Goal: Information Seeking & Learning: Learn about a topic

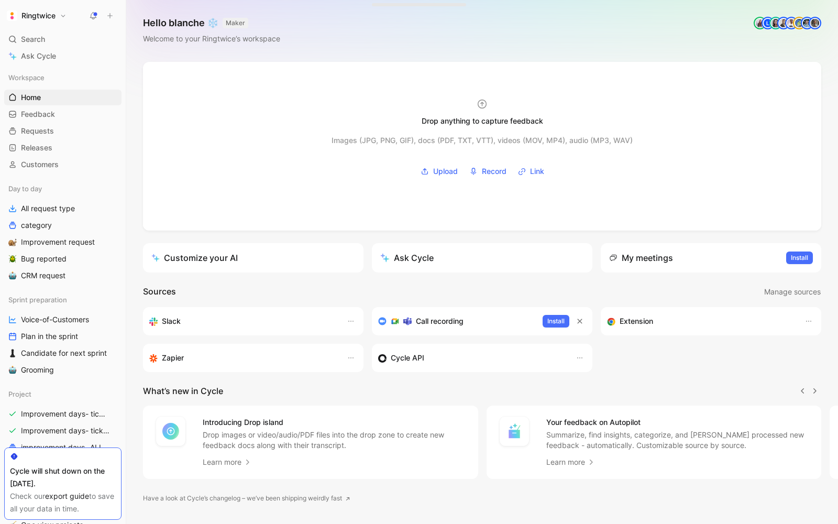
click at [90, 18] on icon at bounding box center [93, 16] width 8 height 8
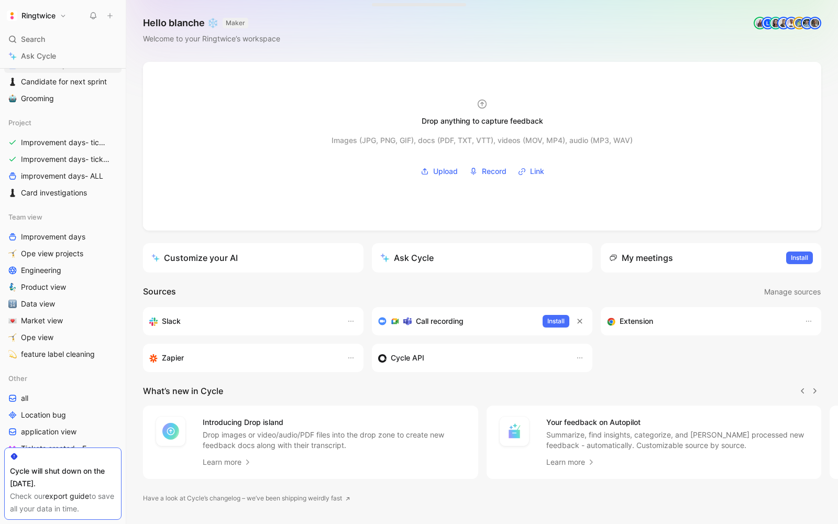
scroll to position [271, 0]
click at [54, 283] on span "Product view" at bounding box center [43, 287] width 45 height 10
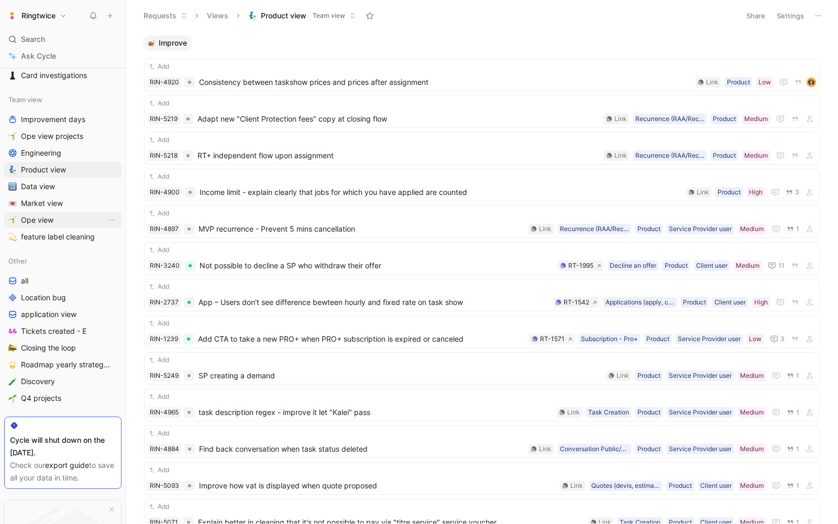
scroll to position [427, 0]
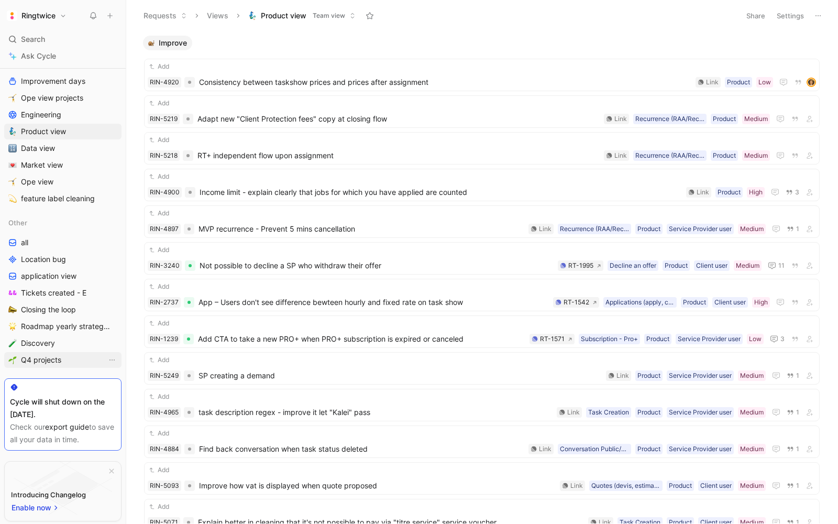
click at [38, 359] on span "Q4 projects" at bounding box center [41, 359] width 40 height 10
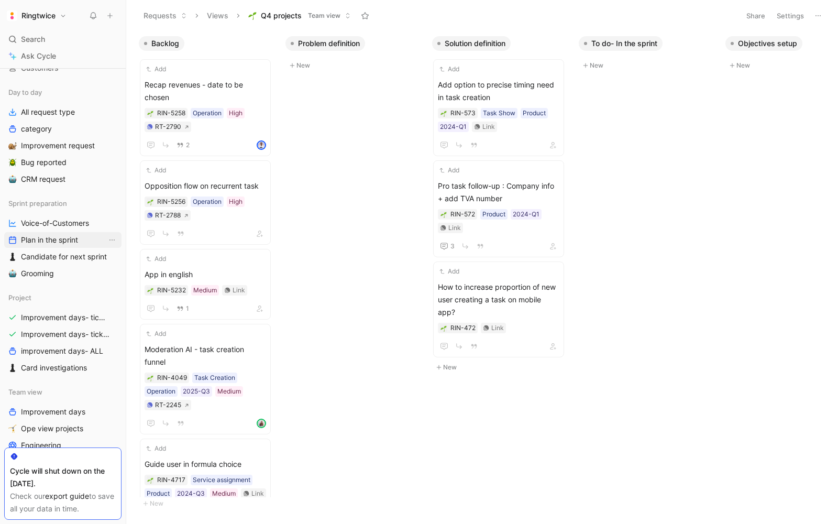
scroll to position [97, 0]
click at [58, 362] on span "Card investigations" at bounding box center [54, 366] width 66 height 10
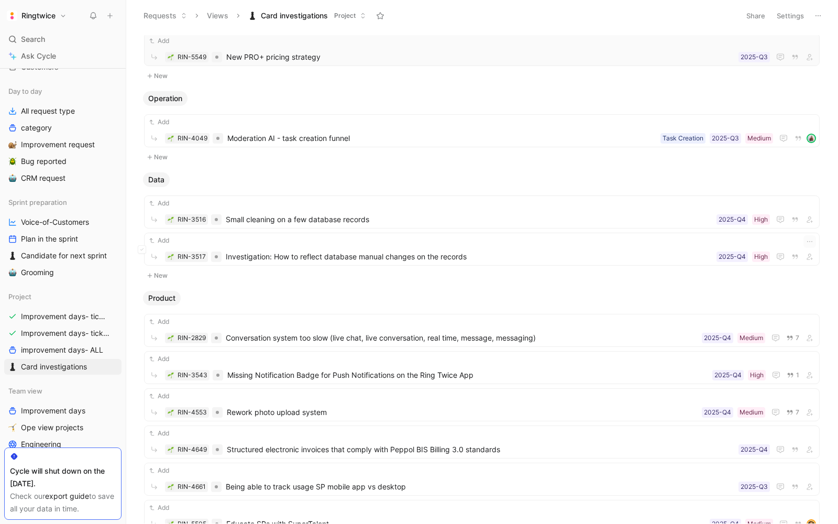
scroll to position [176, 0]
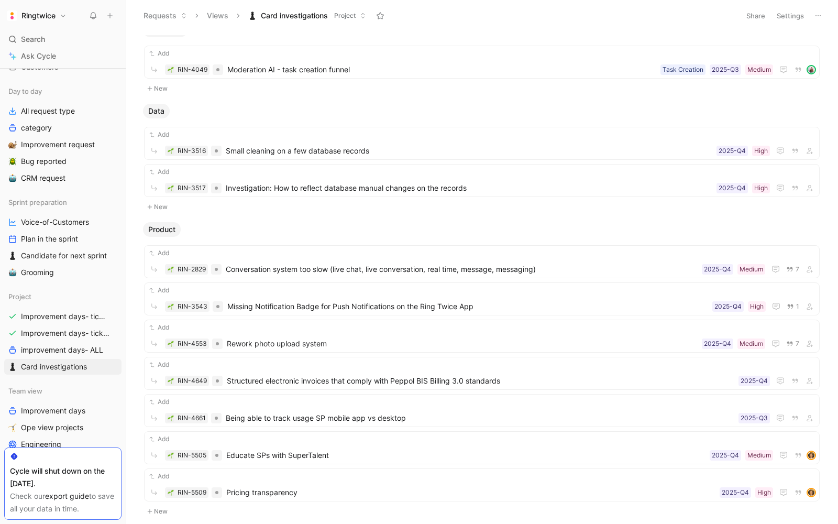
click at [23, 33] on span "Search" at bounding box center [33, 39] width 24 height 13
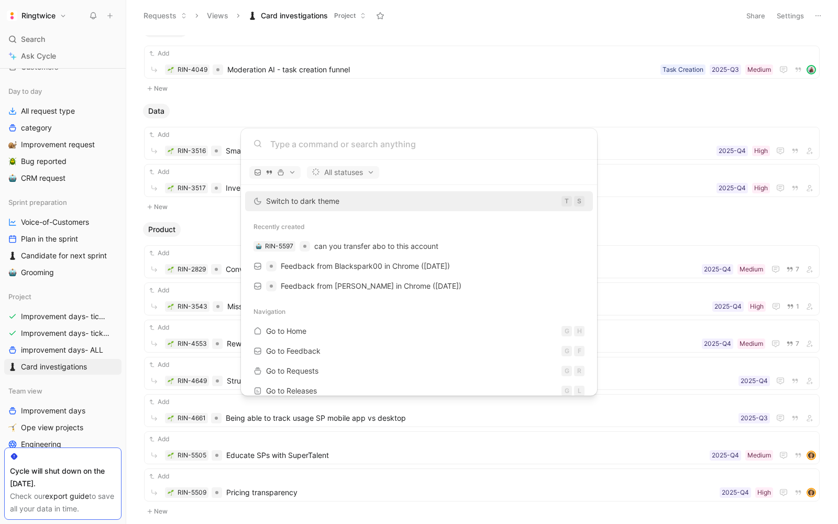
click at [37, 82] on body "Ringtwice Search ⌘ K Ask Cycle Workspace Home G then H Feedback G then F Reques…" at bounding box center [419, 262] width 838 height 524
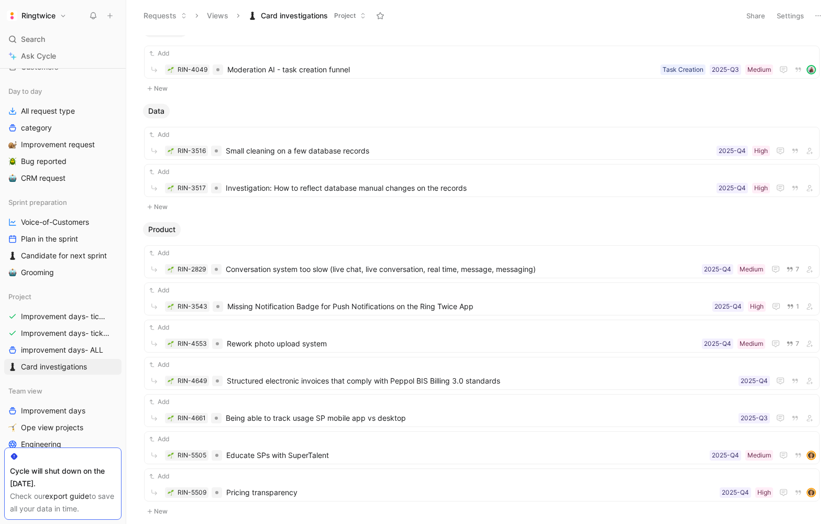
scroll to position [0, 0]
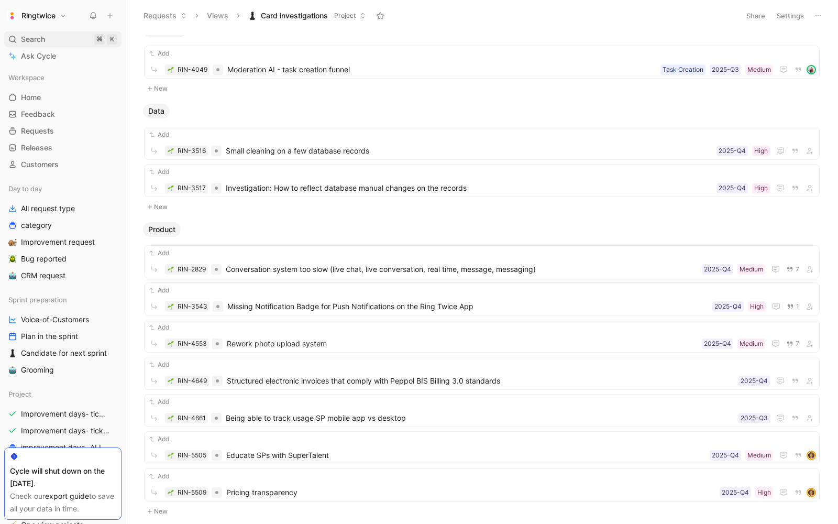
click at [34, 46] on div "Search ⌘ K" at bounding box center [62, 39] width 117 height 16
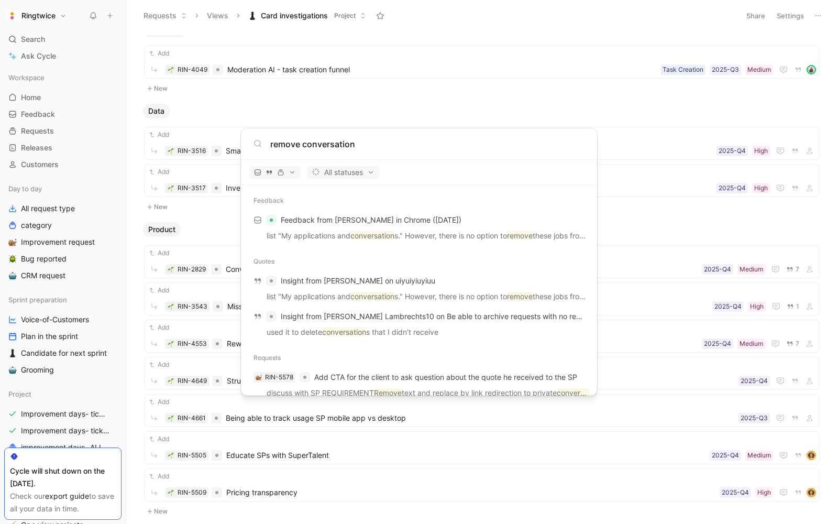
click at [359, 147] on input "remove conversation" at bounding box center [427, 144] width 314 height 13
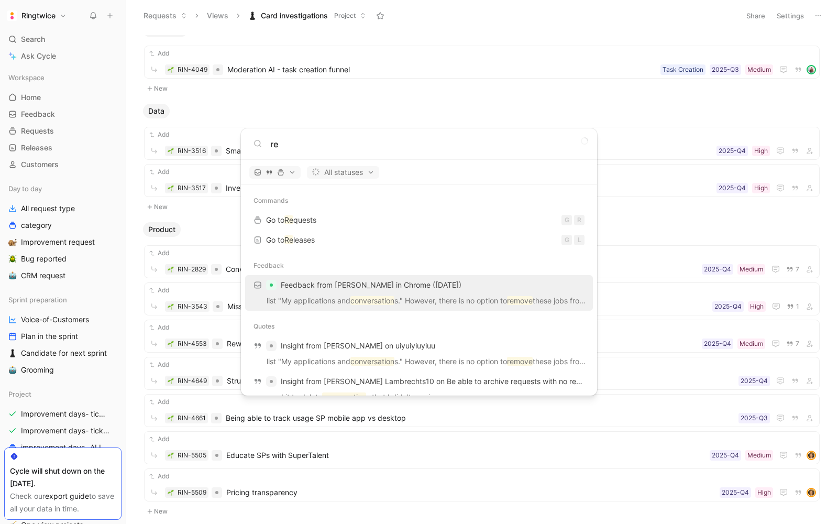
type input "r"
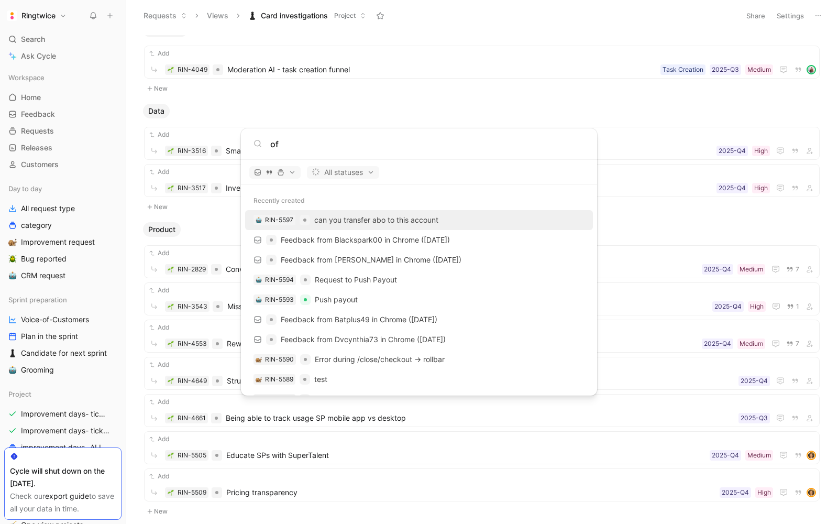
type input "o"
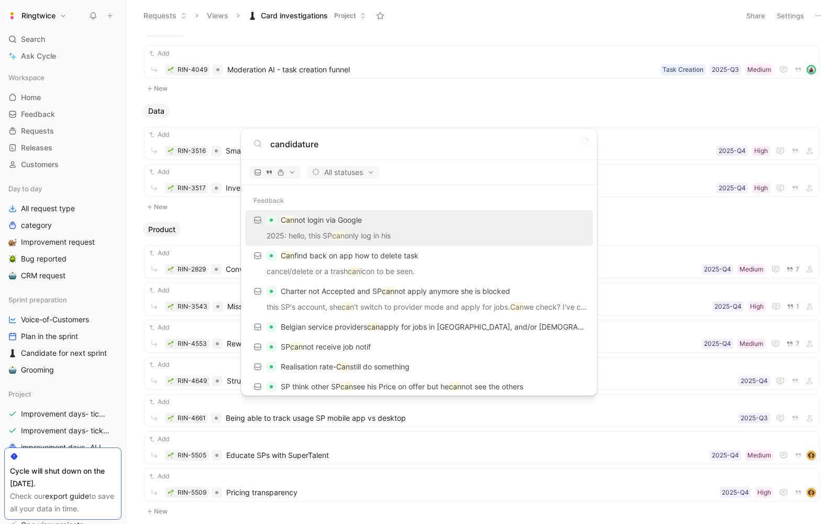
type input "candidature"
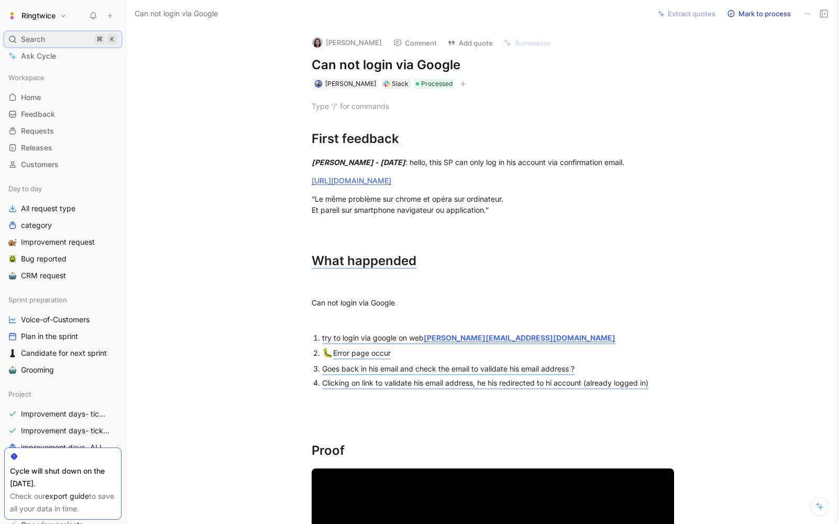
click at [38, 36] on span "Search" at bounding box center [33, 39] width 24 height 13
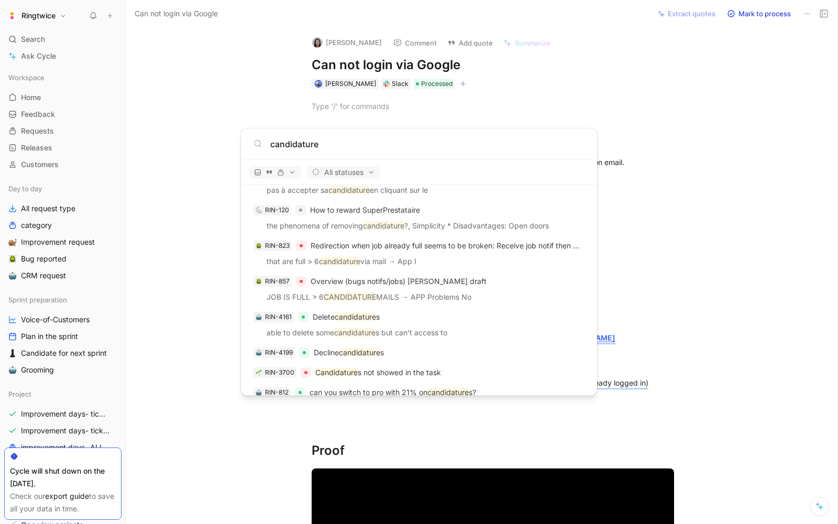
scroll to position [1772, 0]
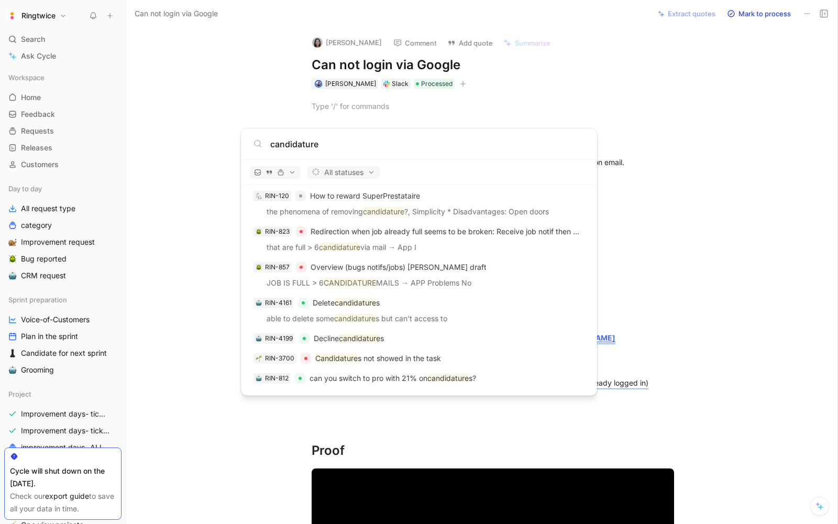
click at [323, 149] on input "candidature" at bounding box center [427, 144] width 314 height 13
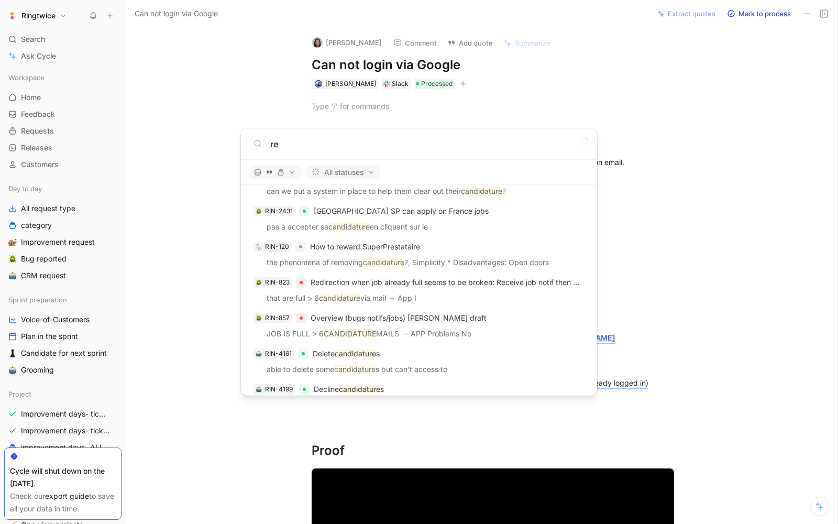
type input "r"
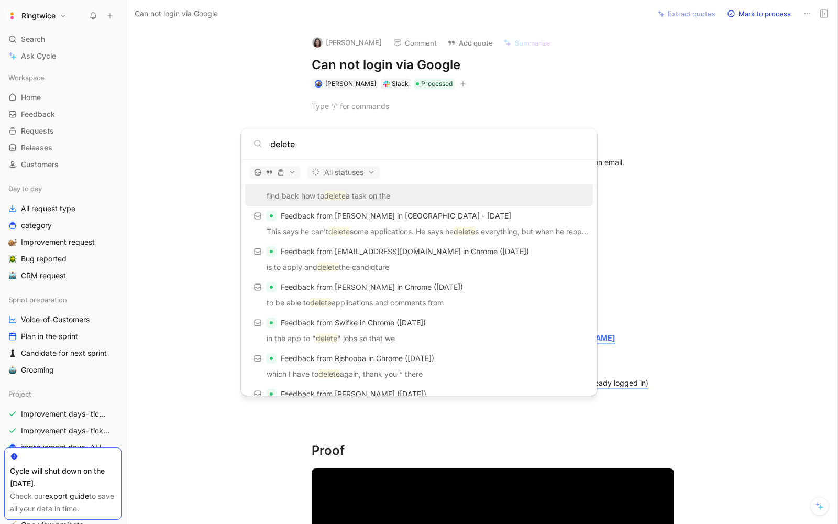
scroll to position [0, 0]
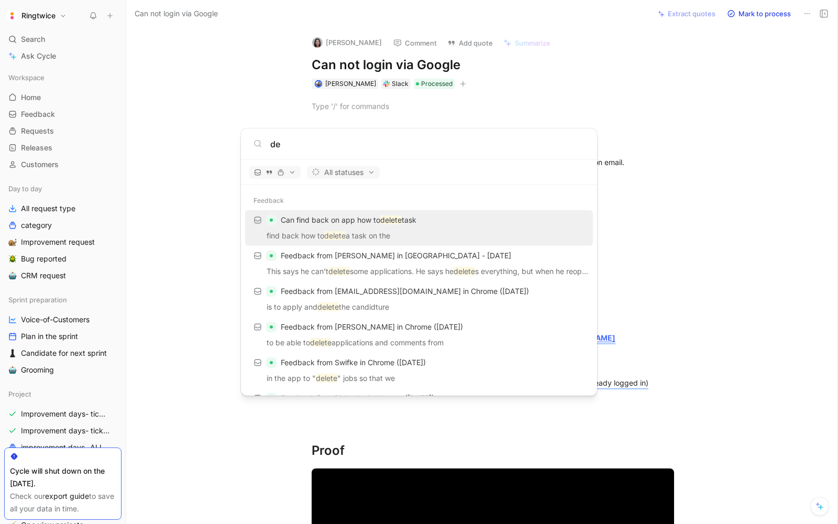
type input "d"
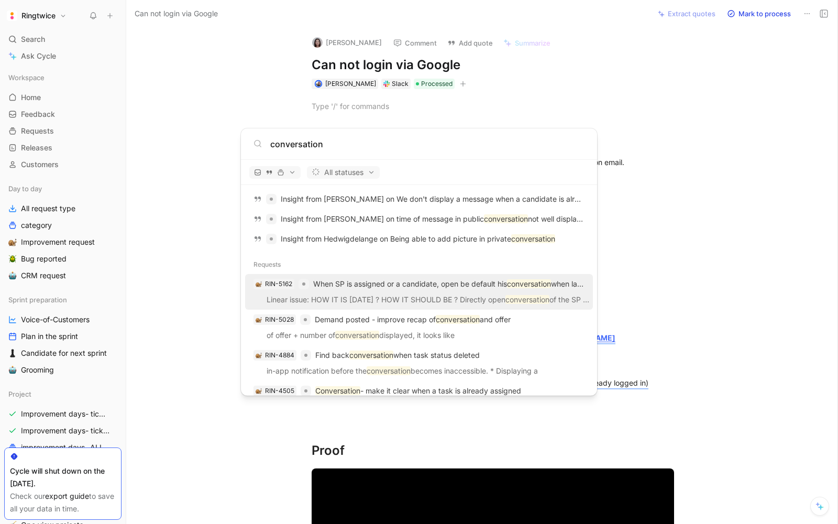
scroll to position [1205, 0]
type input "conversation"
click at [381, 290] on div "RIN-5162 When SP is assigned or a candidate, open be default his conversation w…" at bounding box center [418, 284] width 341 height 19
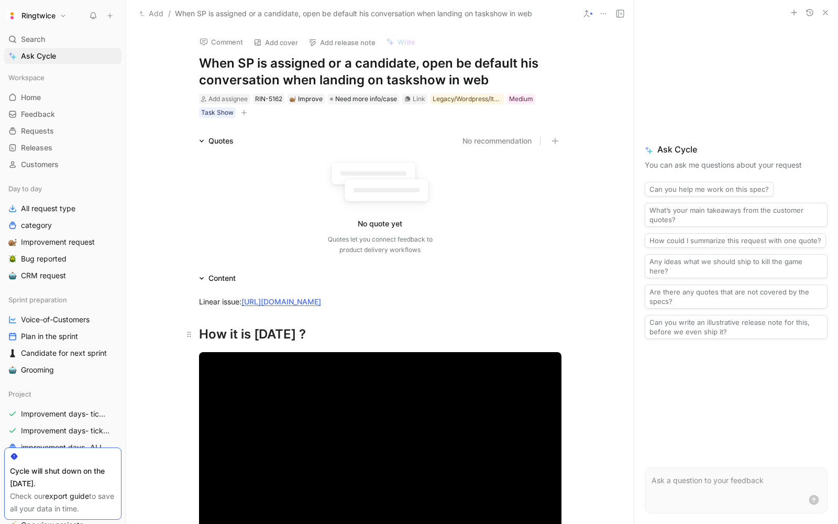
click at [280, 326] on h1 "How it is today ?" at bounding box center [380, 329] width 402 height 37
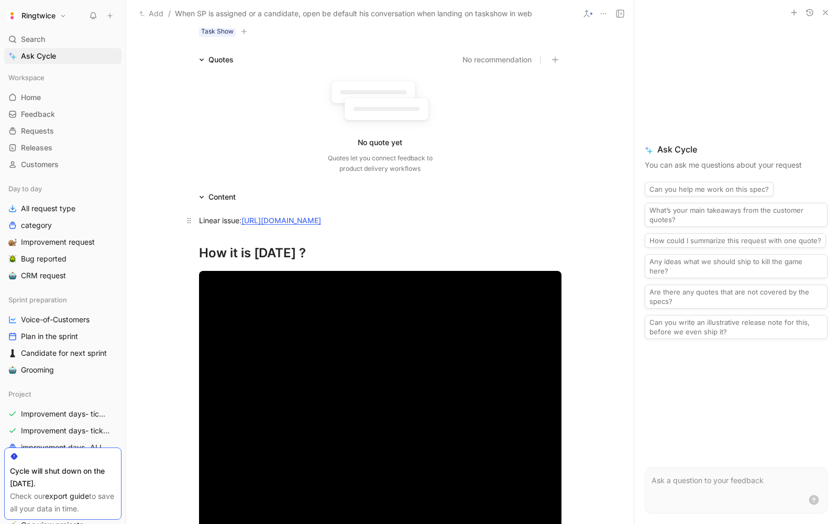
click at [276, 221] on link "https://linear.app/ringtwice/issue/RT-2645/improve-taskshow-for-sp#comment-8ad9…" at bounding box center [281, 220] width 80 height 9
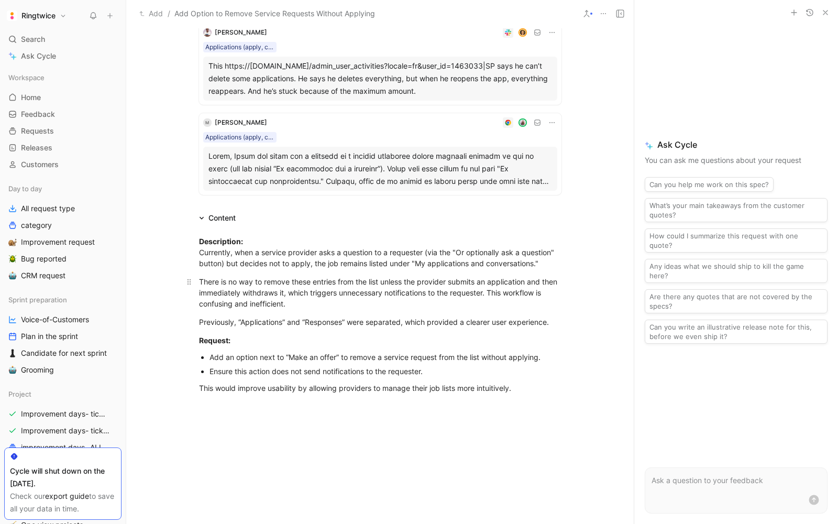
scroll to position [124, 0]
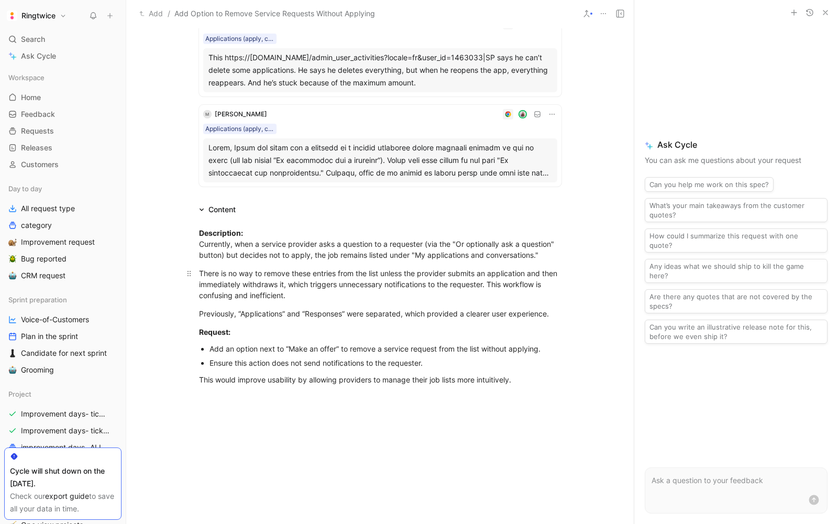
click at [294, 286] on div "There is no way to remove these entries from the list unless the provider submi…" at bounding box center [380, 284] width 362 height 33
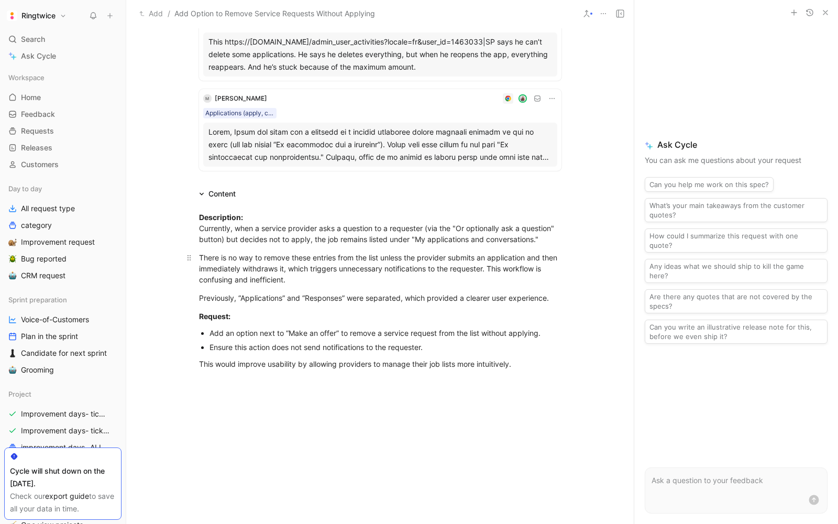
scroll to position [140, 0]
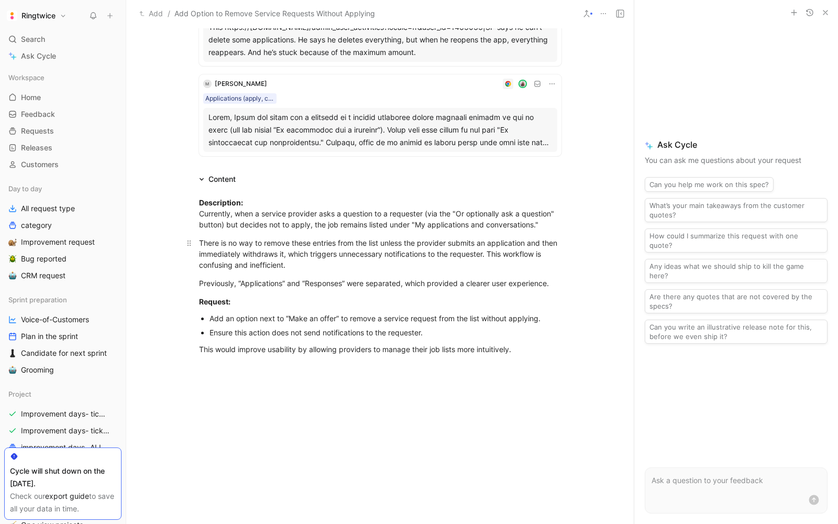
click at [320, 271] on p "There is no way to remove these entries from the list unless the provider submi…" at bounding box center [380, 253] width 402 height 39
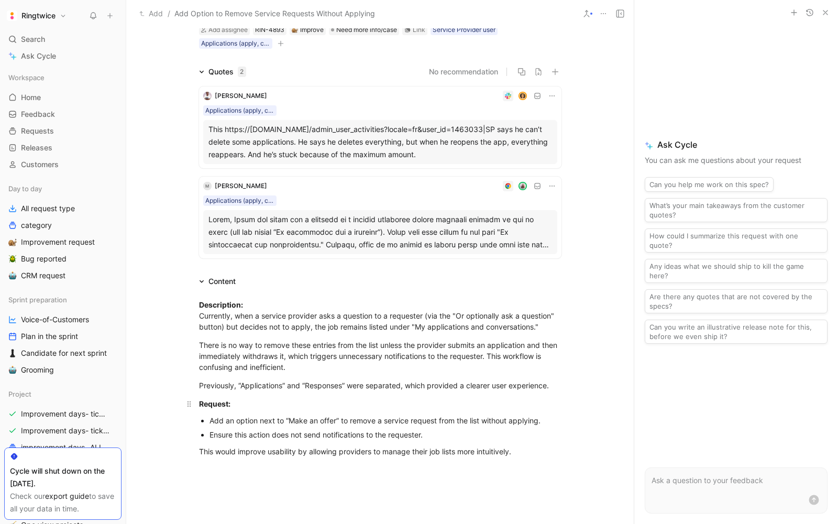
scroll to position [67, 0]
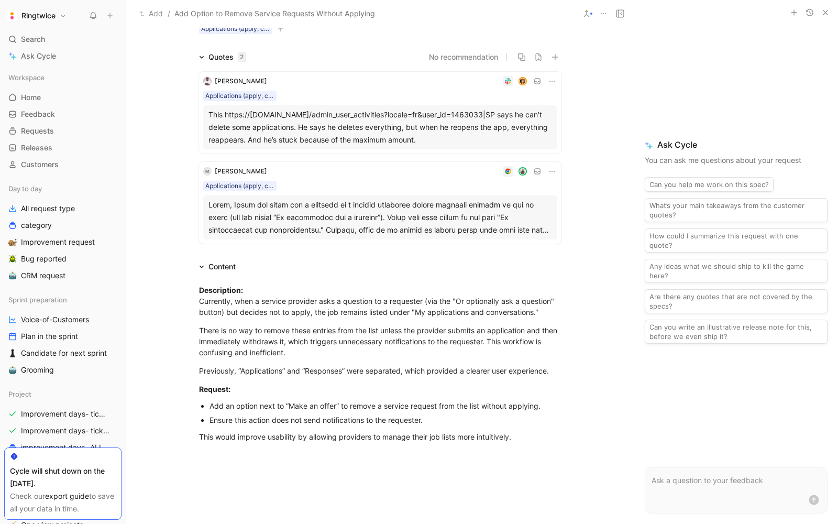
click at [617, 16] on icon at bounding box center [620, 13] width 8 height 8
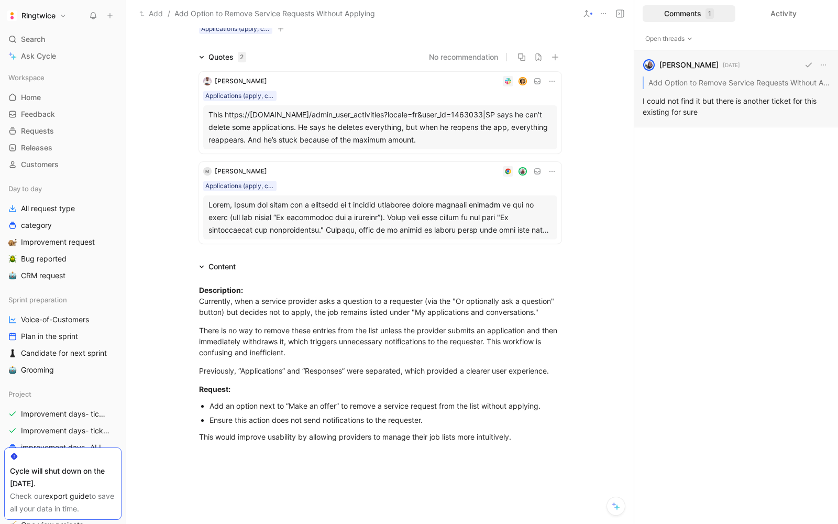
click at [685, 110] on div "blanche havenne 23 days ago Add Option to Remove Service Requests Without Apply…" at bounding box center [736, 88] width 204 height 77
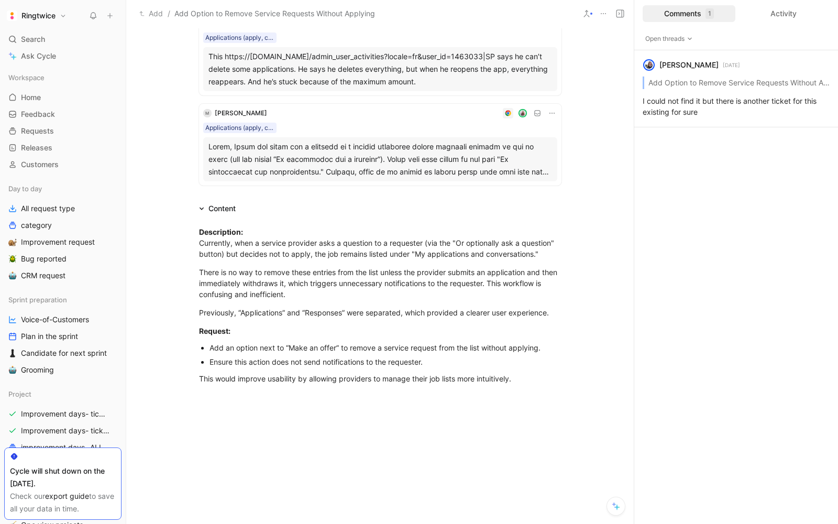
scroll to position [136, 0]
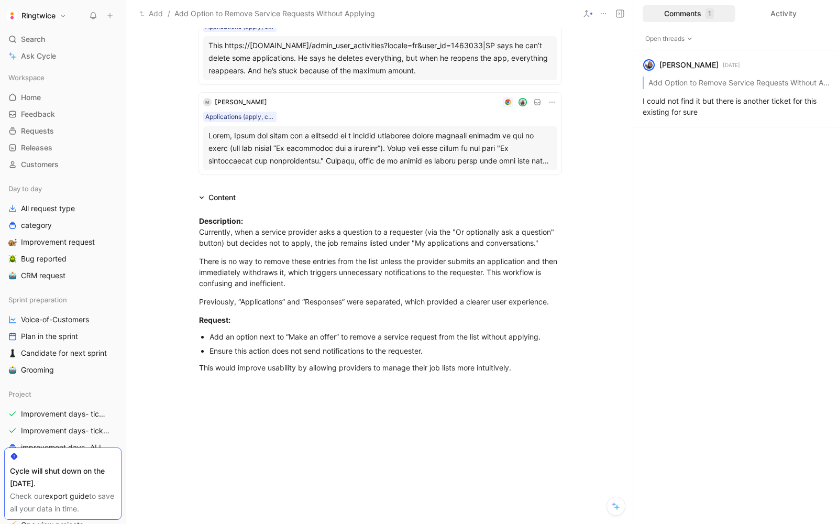
click at [350, 350] on div "Ensure this action does not send notifications to the requester." at bounding box center [385, 350] width 352 height 11
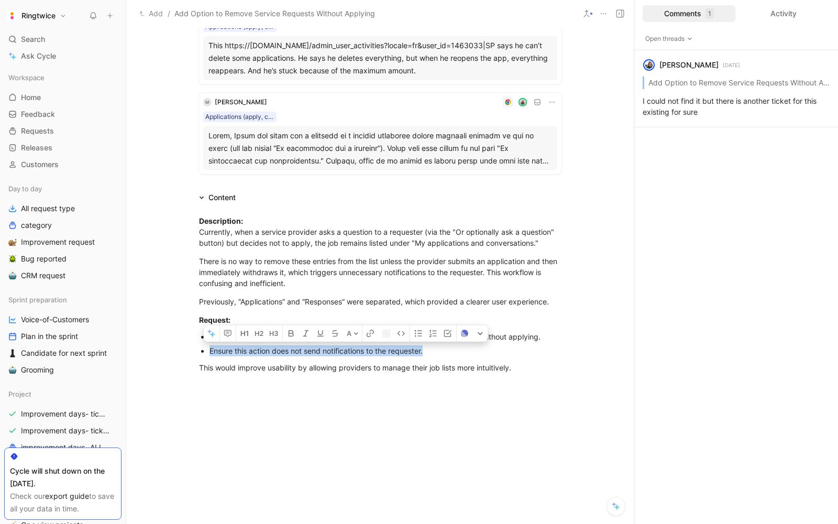
click at [350, 350] on div "Ensure this action does not send notifications to the requester." at bounding box center [385, 350] width 352 height 11
click at [354, 254] on p "There is no way to remove these entries from the list unless the provider submi…" at bounding box center [380, 271] width 402 height 39
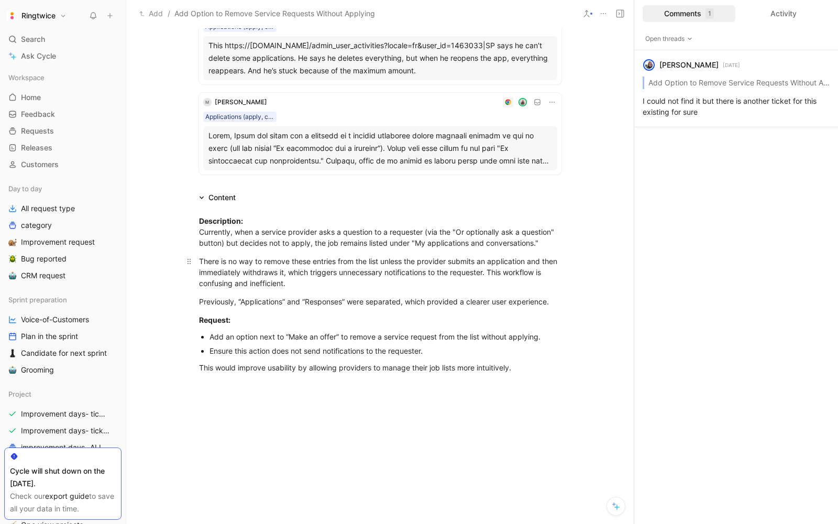
scroll to position [162, 0]
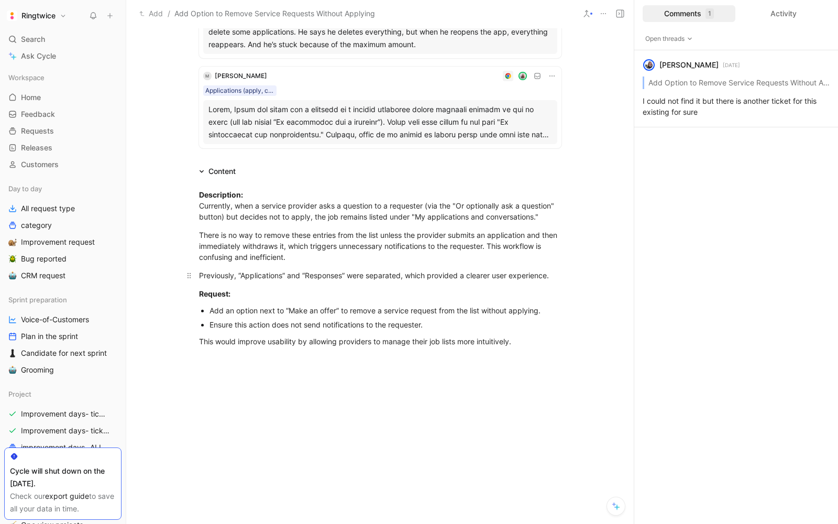
click at [382, 272] on div "Previously, “Applications” and “Responses” were separated, which provided a cle…" at bounding box center [380, 275] width 362 height 11
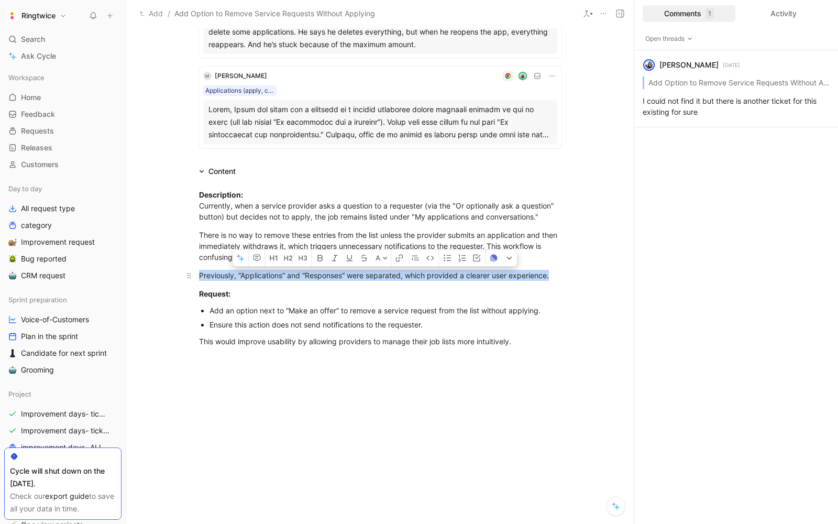
click at [382, 272] on div "Previously, “Applications” and “Responses” were separated, which provided a cle…" at bounding box center [380, 275] width 362 height 11
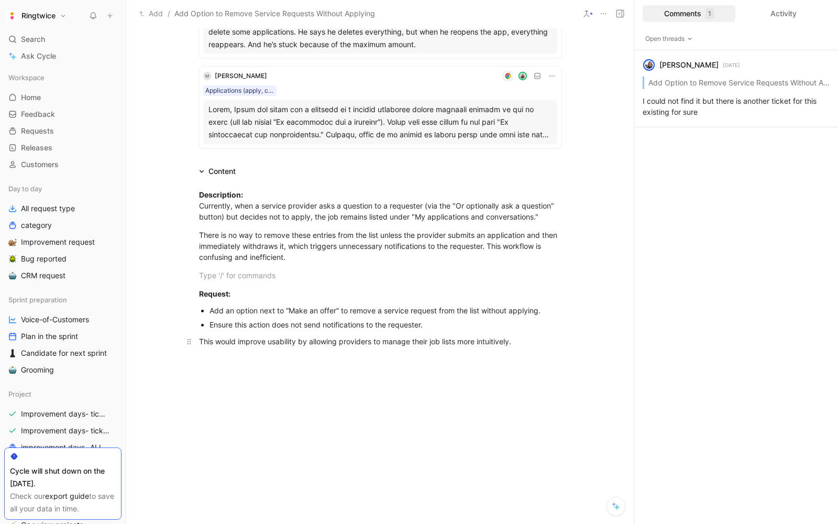
scroll to position [174, 0]
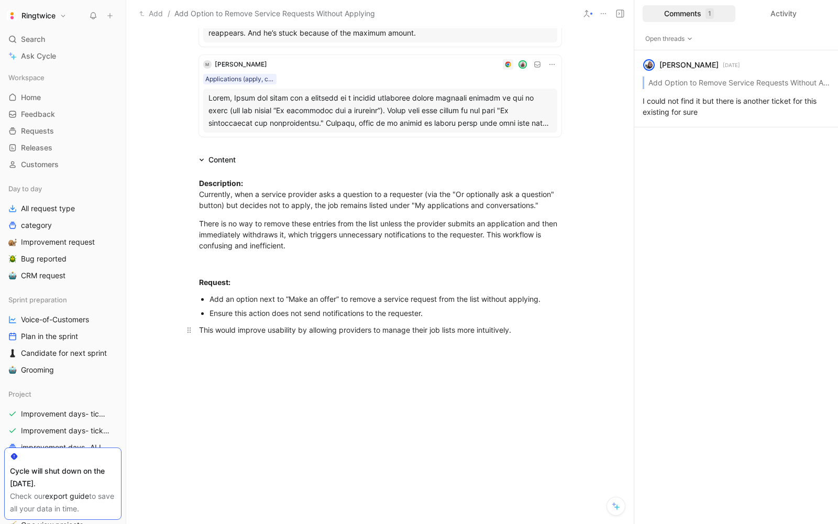
click at [348, 330] on div "This would improve usability by allowing providers to manage their job lists mo…" at bounding box center [380, 329] width 362 height 11
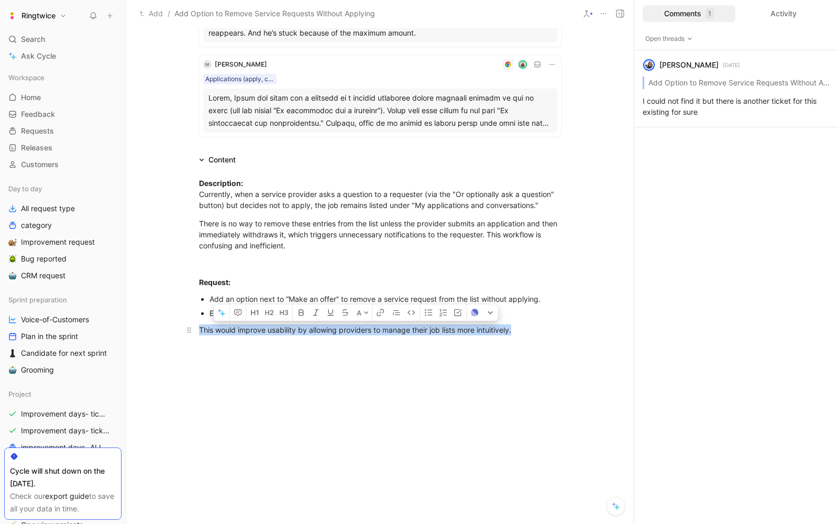
click at [348, 330] on div "This would improve usability by allowing providers to manage their job lists mo…" at bounding box center [380, 329] width 362 height 11
click at [370, 347] on div at bounding box center [379, 425] width 507 height 157
drag, startPoint x: 277, startPoint y: 328, endPoint x: 515, endPoint y: 339, distance: 238.0
click at [515, 339] on div "Description: Currently, when a service provider asks a question to a requester …" at bounding box center [379, 256] width 507 height 181
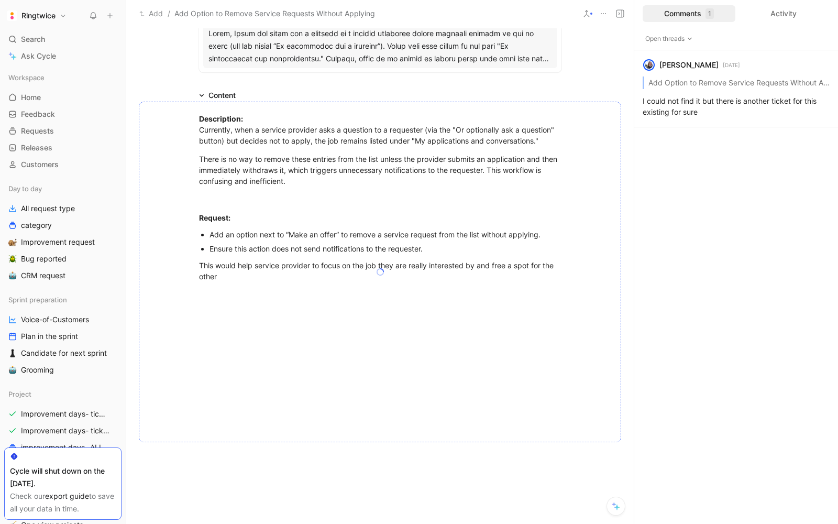
scroll to position [265, 0]
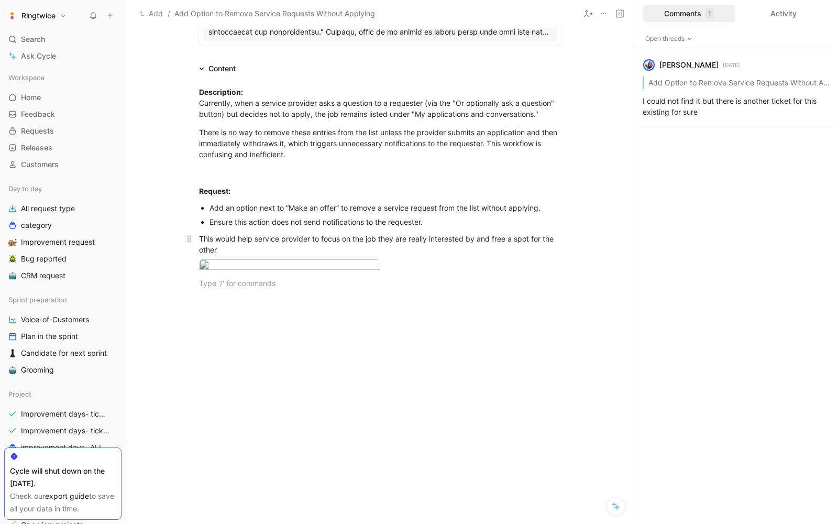
click at [229, 247] on div "This would help service provider to focus on the job they are really interested…" at bounding box center [380, 244] width 362 height 22
click at [218, 284] on div "How it is today" at bounding box center [380, 286] width 362 height 11
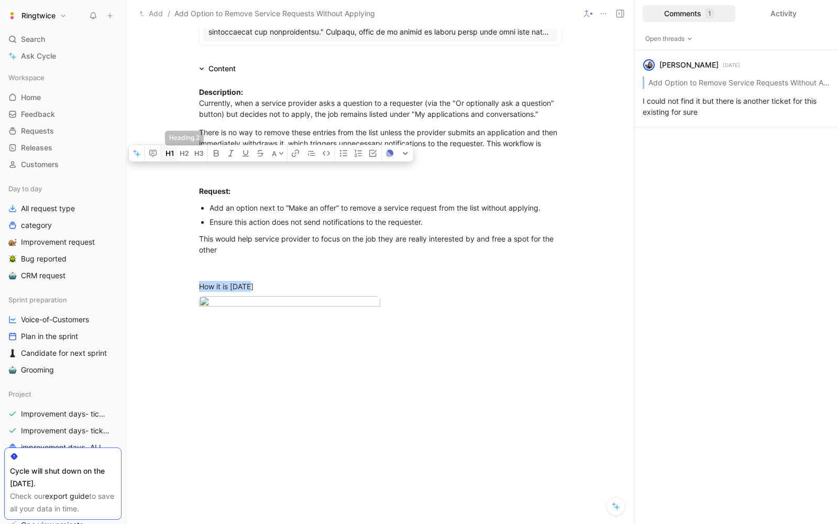
click at [171, 158] on icon "button" at bounding box center [169, 153] width 8 height 8
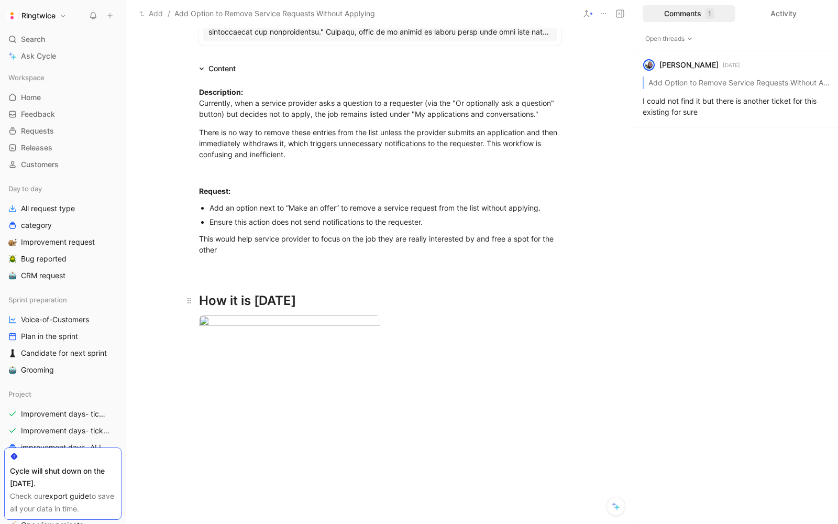
click at [292, 302] on div "How it is today" at bounding box center [380, 300] width 362 height 19
click at [227, 327] on div "example no possibility to" at bounding box center [380, 323] width 362 height 11
click at [281, 329] on div "example: https://staging.ringtwice.be/nl/tasks/1373363-test-more?conversation=3…" at bounding box center [380, 323] width 362 height 11
click at [292, 406] on body "Ringtwice Search ⌘ K Ask Cycle Workspace Home G then H Feedback G then F Reques…" at bounding box center [419, 262] width 838 height 524
click at [246, 370] on body "Ringtwice Search ⌘ K Ask Cycle Workspace Home G then H Feedback G then F Reques…" at bounding box center [419, 262] width 838 height 524
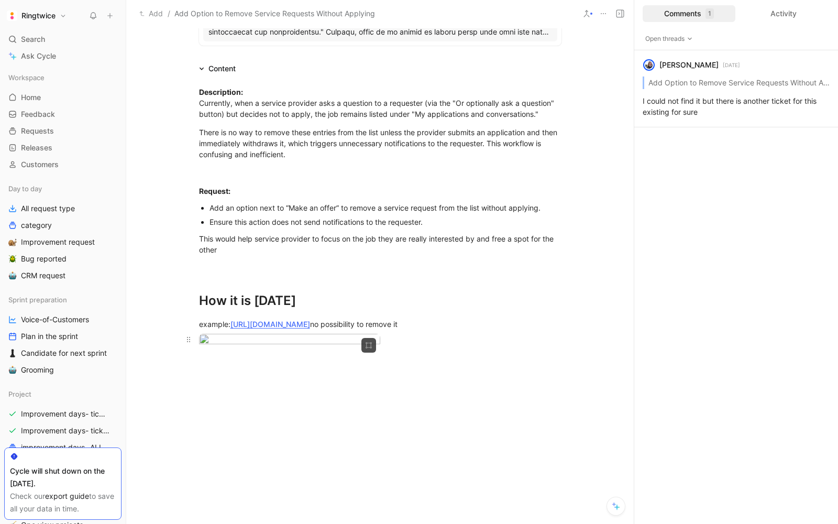
scroll to position [313, 0]
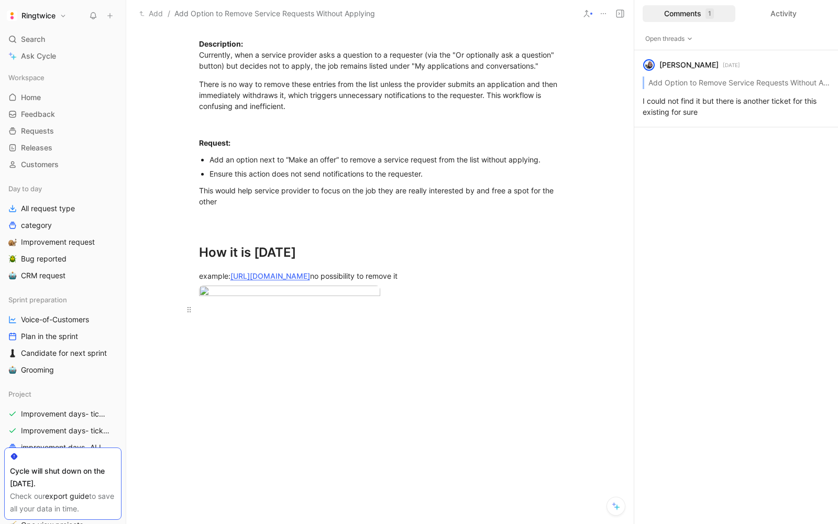
click at [274, 315] on div at bounding box center [380, 309] width 362 height 11
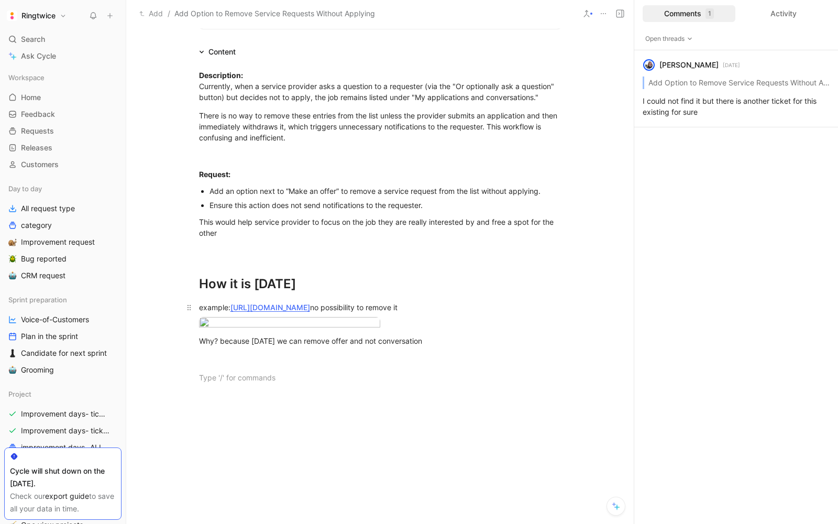
scroll to position [271, 0]
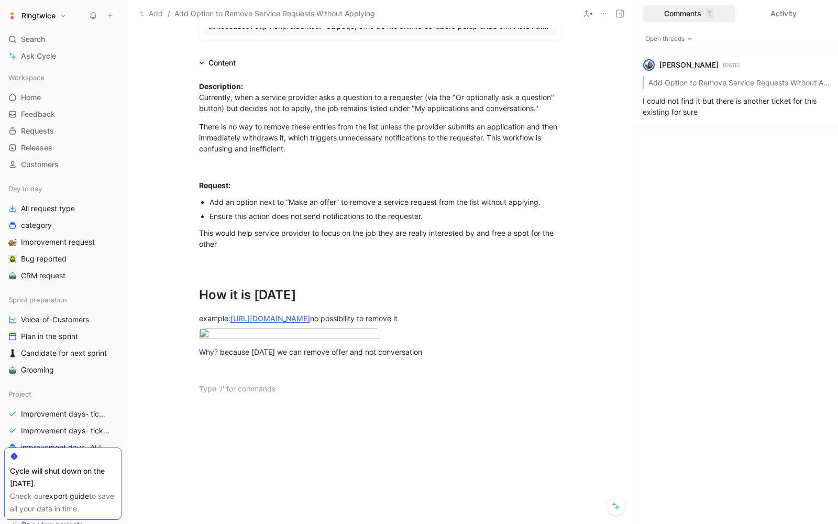
click at [283, 203] on div "Add an option next to “Make an offer” to remove a service request from the list…" at bounding box center [385, 201] width 352 height 11
click at [305, 214] on div "Ensure this action does not send notifications to the requester." at bounding box center [385, 215] width 352 height 11
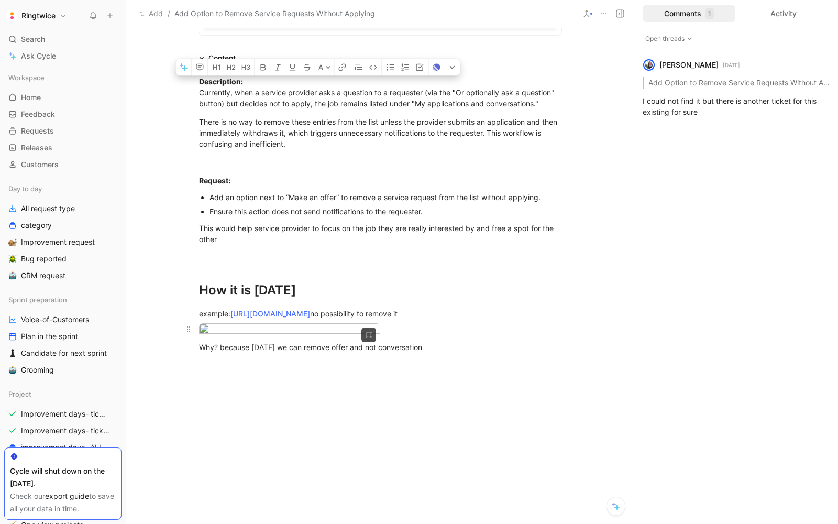
scroll to position [294, 0]
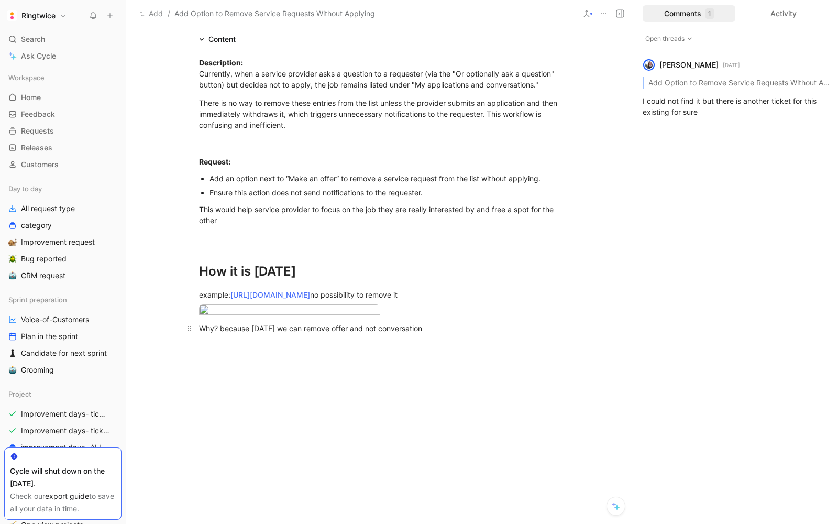
click at [219, 337] on p "Why? because today we can remove offer and not conversation" at bounding box center [380, 327] width 402 height 17
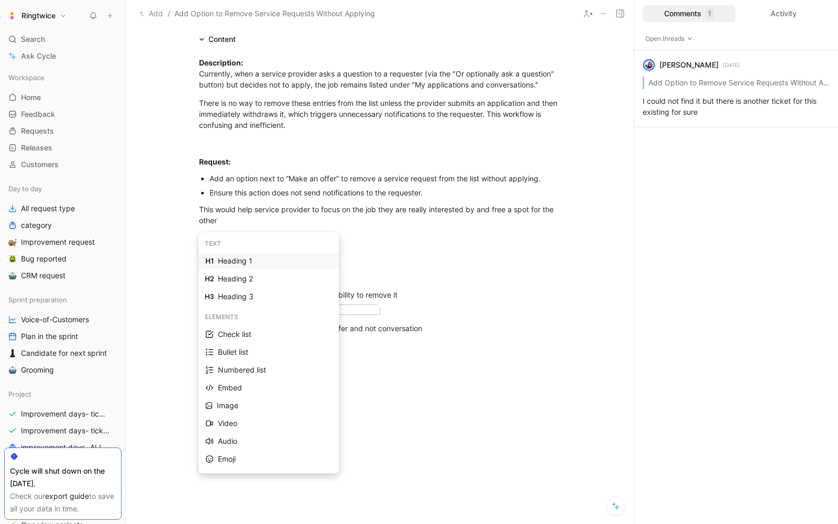
click at [236, 261] on div "Heading 1" at bounding box center [275, 260] width 114 height 13
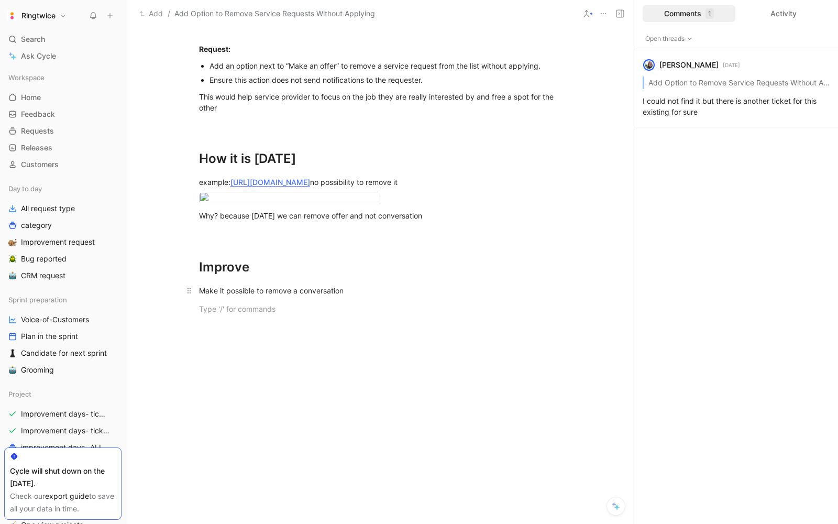
scroll to position [406, 0]
click at [376, 296] on div "Make it possible to remove a conversation" at bounding box center [380, 290] width 362 height 11
click at [465, 315] on div "How will it be for client ? To discuss, could we let the conversation" at bounding box center [380, 309] width 362 height 11
click at [327, 315] on div "How will it be for client ? To discuss, could we let the conversation with an a…" at bounding box center [380, 309] width 362 height 11
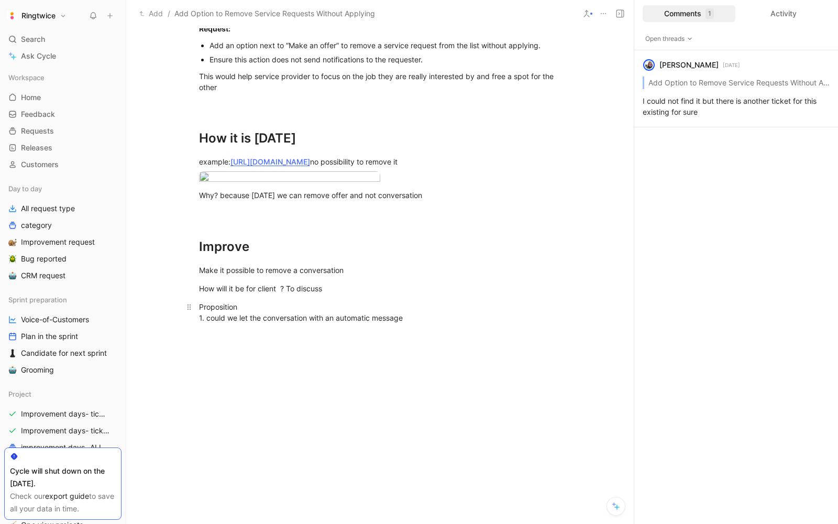
scroll to position [428, 0]
click at [323, 344] on p at bounding box center [380, 335] width 402 height 17
click at [206, 323] on div "Proposition 1. could we let the conversation with an automatic message" at bounding box center [380, 312] width 362 height 22
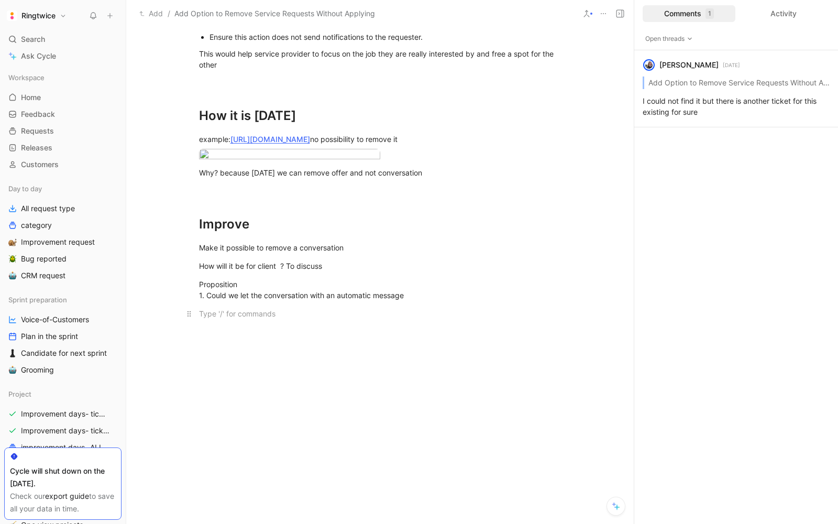
click at [238, 322] on p at bounding box center [380, 313] width 402 height 17
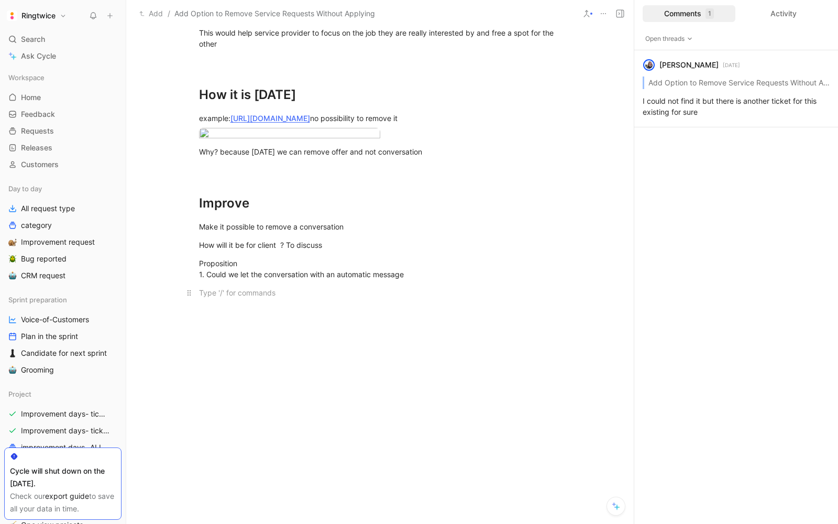
scroll to position [471, 0]
click at [320, 280] on div "Proposition 1. Could we let the conversation with an automatic message" at bounding box center [380, 269] width 362 height 22
click at [306, 280] on div "Proposition 1. Could we let the conversation with an automatic message" at bounding box center [380, 269] width 362 height 22
click at [448, 280] on div "Proposition 1. Could we let the conversation visible with an automatic message" at bounding box center [380, 269] width 362 height 22
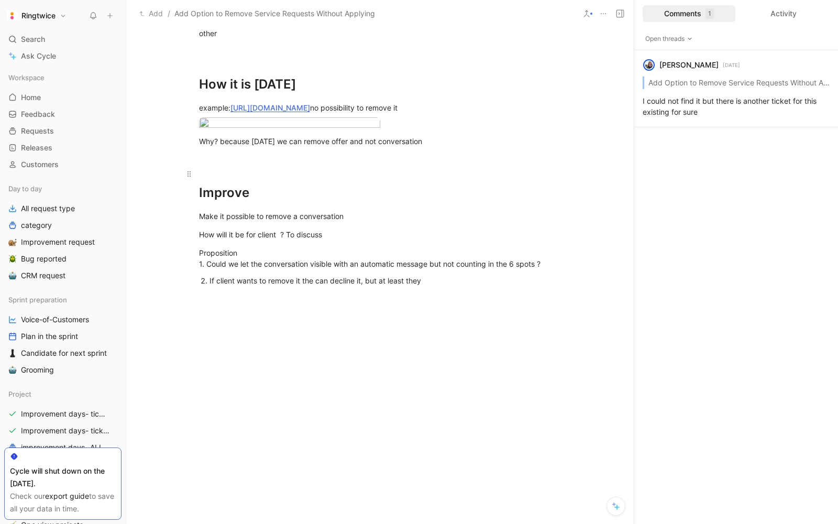
scroll to position [482, 0]
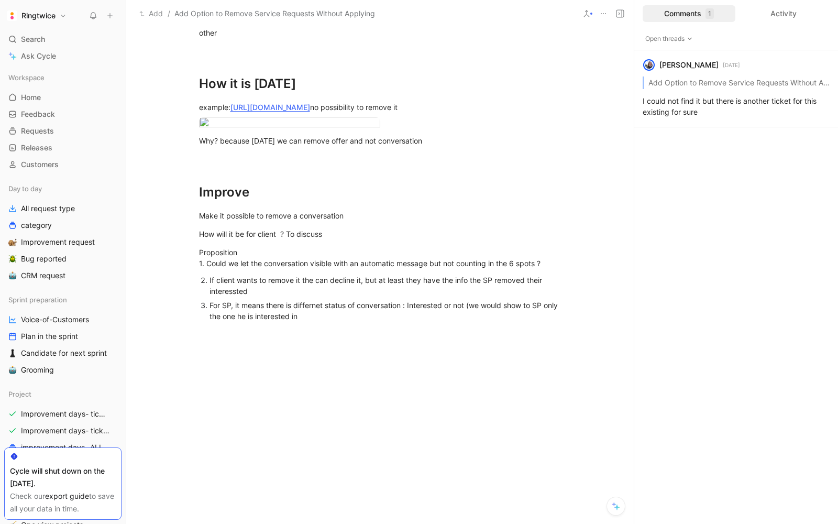
click at [468, 321] on div "For SP, it means there is differnet status of conversation : Interested or not …" at bounding box center [385, 310] width 352 height 22
click at [406, 321] on div "For SP, it means there is differnet status of conversation : Interested or not …" at bounding box center [385, 310] width 352 height 22
click at [347, 296] on div "If client wants to remove it the can decline it, but at least they have the inf…" at bounding box center [385, 285] width 352 height 22
click at [362, 296] on div "If client wants to remove it the can decline it, but at least they have the inf…" at bounding box center [385, 285] width 352 height 22
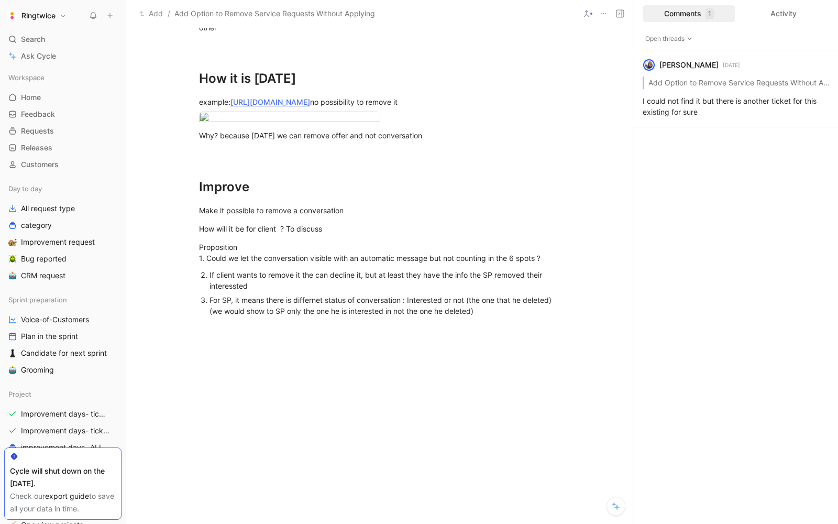
scroll to position [491, 0]
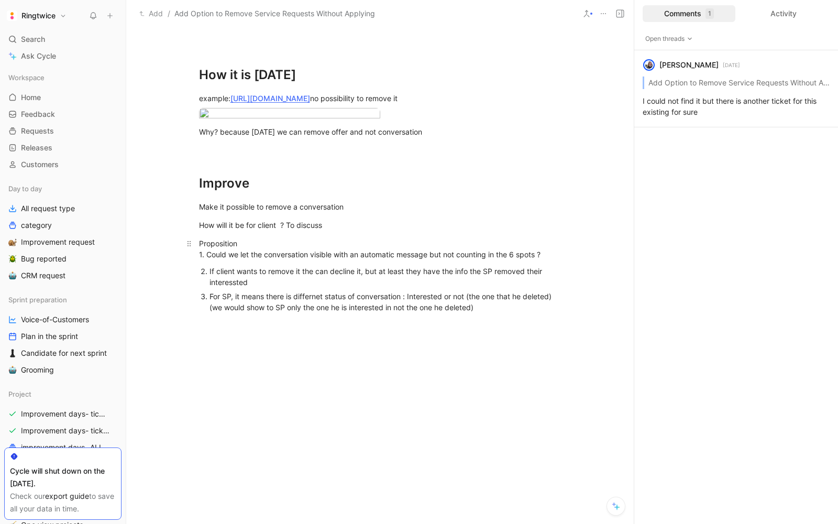
click at [443, 260] on div "Proposition 1. Could we let the conversation visible with an automatic message …" at bounding box center [380, 249] width 362 height 22
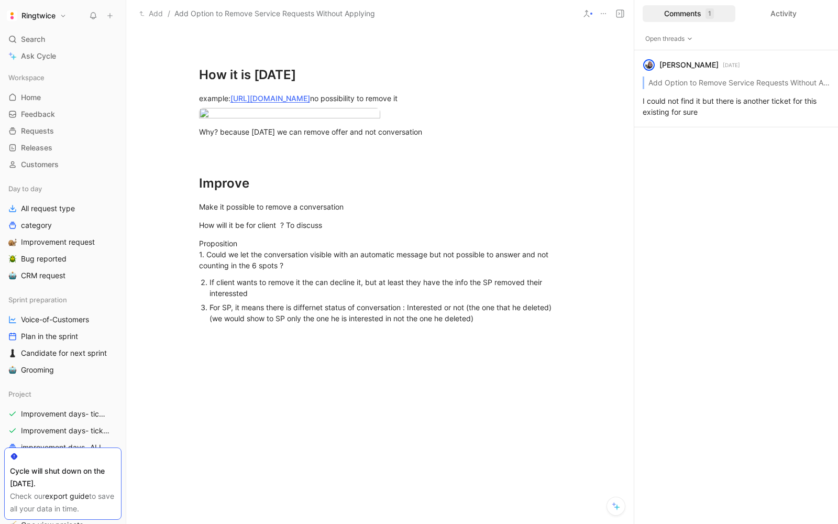
click at [287, 324] on div "For SP, it means there is differnet status of conversation : Interested or not …" at bounding box center [385, 313] width 352 height 22
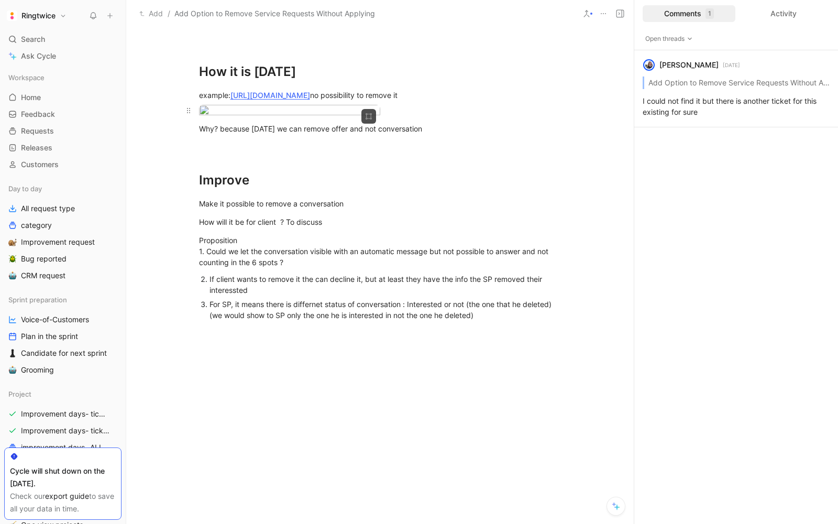
scroll to position [510, 0]
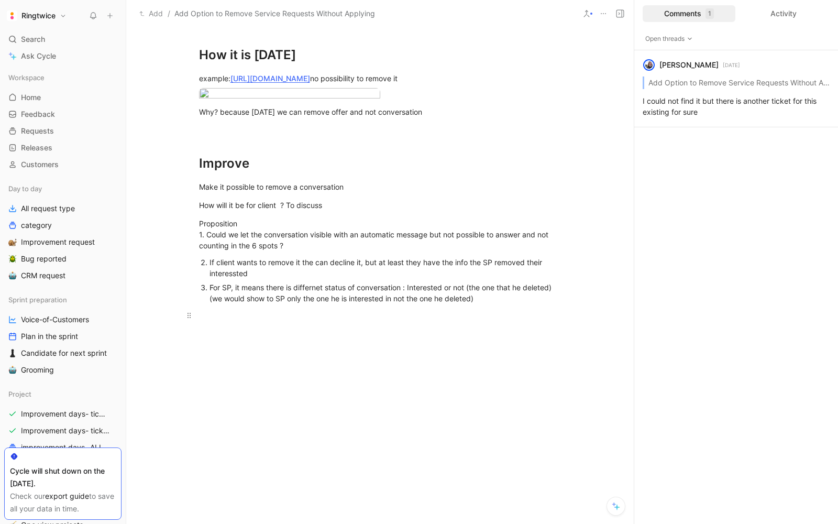
click at [260, 320] on div at bounding box center [380, 314] width 362 height 11
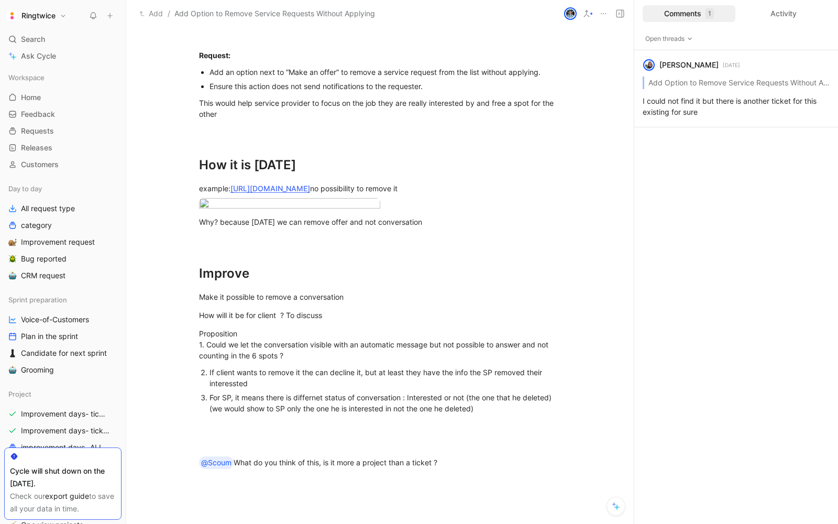
scroll to position [0, 0]
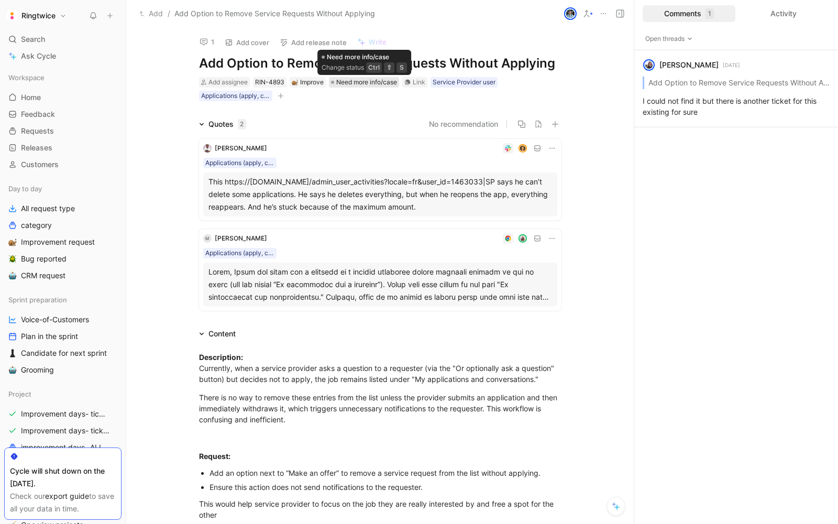
click at [364, 81] on span "Need more info/case" at bounding box center [366, 82] width 61 height 10
